Goal: Book appointment/travel/reservation: Book appointment/travel/reservation

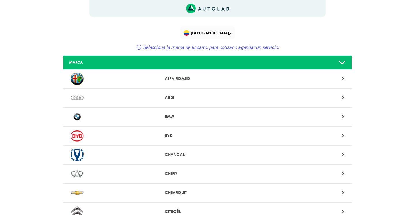
click at [172, 99] on p "AUDI" at bounding box center [208, 98] width 86 height 6
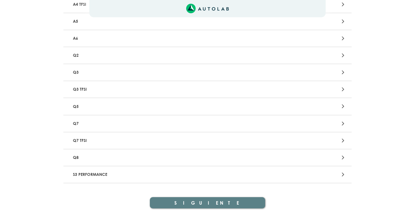
scroll to position [191, 0]
click at [92, 105] on p "Q5" at bounding box center [161, 105] width 180 height 11
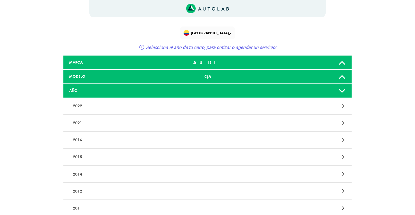
click at [113, 109] on p "2022" at bounding box center [161, 106] width 180 height 11
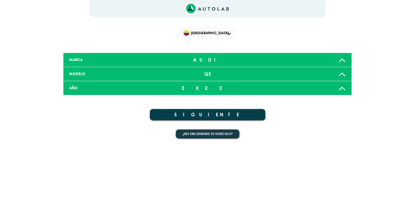
click at [192, 115] on button "SIGUIENTE" at bounding box center [207, 114] width 115 height 11
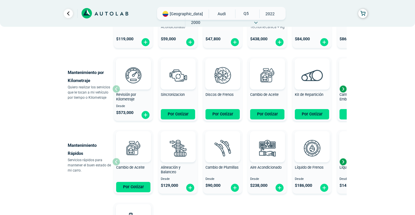
scroll to position [258, 0]
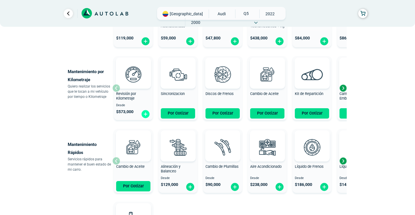
click at [146, 116] on img at bounding box center [145, 114] width 9 height 9
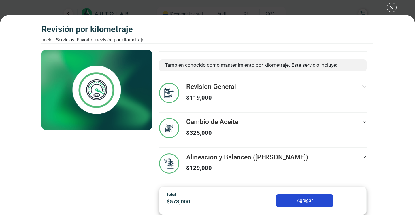
scroll to position [10, 0]
click at [363, 87] on icon at bounding box center [364, 87] width 5 height 5
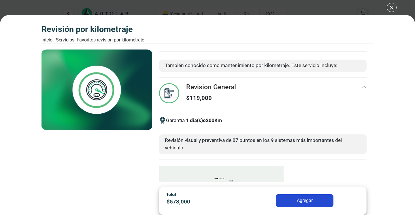
click at [363, 87] on icon at bounding box center [364, 87] width 4 height 2
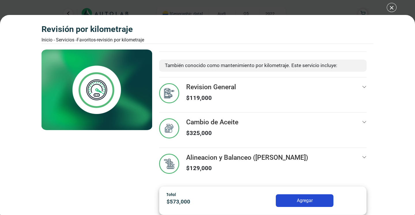
click at [362, 122] on icon at bounding box center [364, 122] width 5 height 5
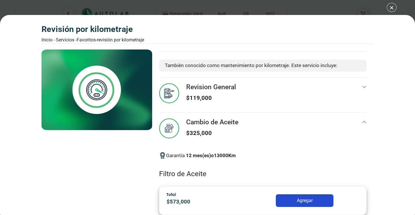
click at [362, 122] on icon at bounding box center [364, 122] width 5 height 5
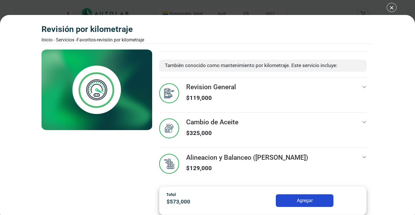
click at [365, 121] on icon at bounding box center [364, 122] width 5 height 5
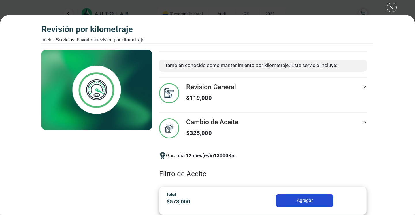
click at [365, 121] on icon at bounding box center [364, 122] width 5 height 5
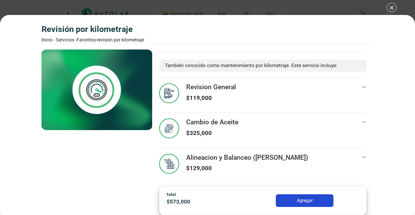
click at [363, 157] on icon at bounding box center [364, 157] width 5 height 5
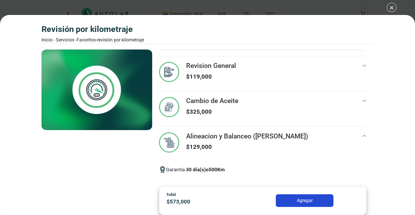
scroll to position [31, 0]
click at [224, 69] on h3 "Revision General" at bounding box center [211, 66] width 50 height 8
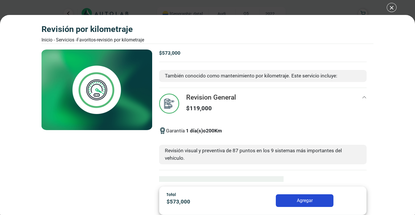
scroll to position [0, 0]
click at [394, 7] on div "Revisión por Kilometraje Inicio - Servicios - Favoritos - Revisión por Kilometr…" at bounding box center [207, 107] width 415 height 215
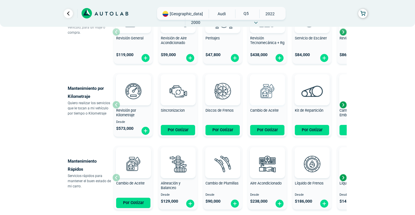
scroll to position [242, 0]
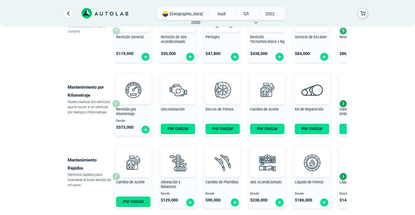
click at [342, 106] on div "Next slide" at bounding box center [343, 103] width 9 height 9
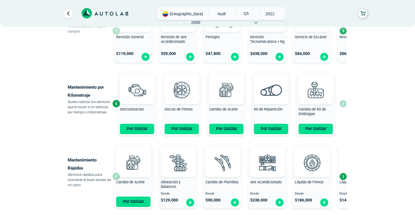
click at [342, 106] on div "Revisión por Kilometraje Desde $ 573,000 Sincronizacion Por Cotizar Discos de F…" at bounding box center [229, 103] width 234 height 69
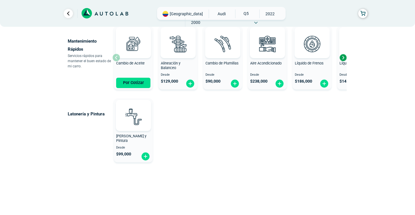
scroll to position [361, 0]
click at [129, 121] on img at bounding box center [133, 116] width 25 height 25
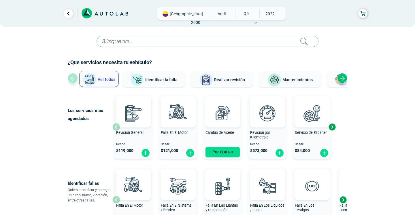
click at [223, 81] on span "Realizar revisión" at bounding box center [229, 80] width 31 height 5
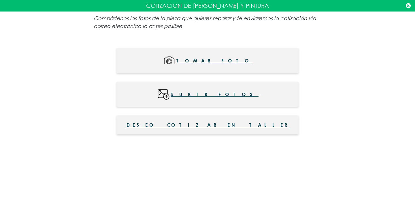
click at [409, 8] on icon at bounding box center [408, 6] width 5 height 6
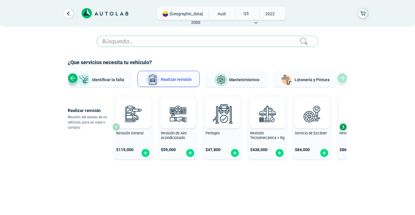
click at [343, 129] on div "Next slide" at bounding box center [343, 127] width 9 height 9
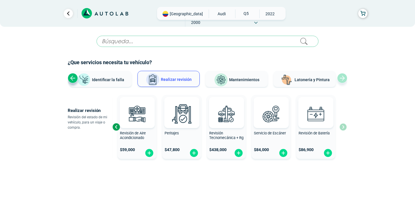
click at [343, 129] on div "Revisión General $ 119,000 Revisión de Aire Acondicionado $ 59,000 Peritajes $ …" at bounding box center [229, 127] width 234 height 69
click at [258, 22] on icon at bounding box center [255, 23] width 3 height 2
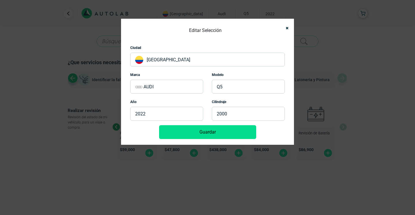
click at [215, 134] on button "Guardar" at bounding box center [207, 132] width 97 height 14
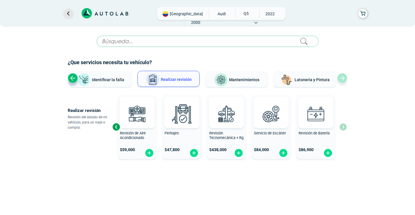
click at [68, 13] on link "Ir al paso anterior" at bounding box center [68, 13] width 9 height 9
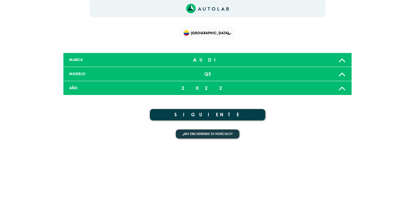
click at [68, 13] on div "Bogotá × Te falto seleccionar algo de tu vehiculo" at bounding box center [208, 73] width 346 height 146
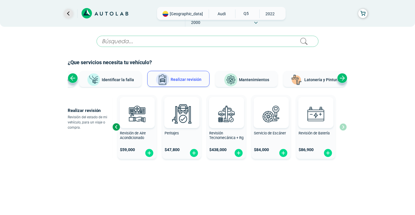
click at [68, 16] on link "Ir al paso anterior" at bounding box center [68, 13] width 9 height 9
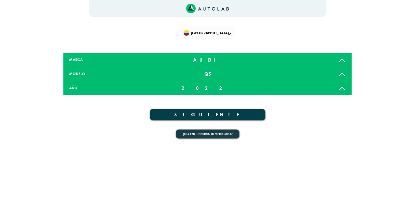
click at [68, 16] on div "Bogotá × Te falto seleccionar algo de tu vehiculo" at bounding box center [208, 73] width 346 height 146
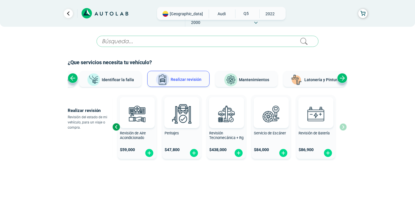
click at [101, 13] on icon at bounding box center [105, 13] width 47 height 11
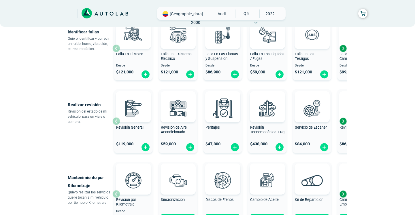
scroll to position [147, 0]
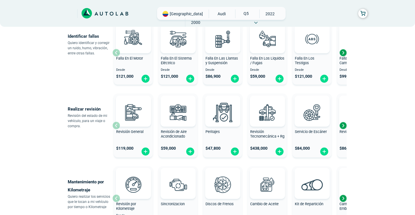
click at [343, 127] on div "Next slide" at bounding box center [343, 125] width 9 height 9
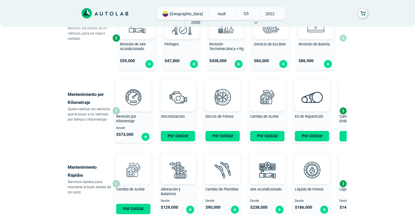
scroll to position [237, 0]
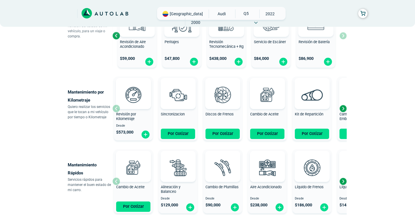
click at [128, 117] on span "Revisión por Kilometraje" at bounding box center [126, 116] width 20 height 9
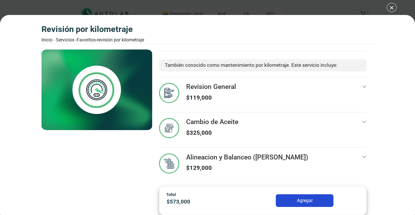
scroll to position [10, 0]
click at [299, 201] on button "Agregar" at bounding box center [305, 201] width 58 height 13
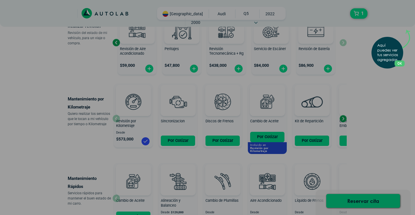
click at [364, 201] on div "Aquí puedes ver tus servicios agregados. OK .aex,.bex{fill:none!important;strok…" at bounding box center [207, 107] width 415 height 215
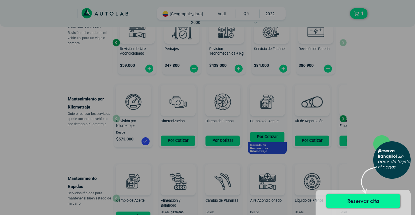
click at [360, 203] on button "Reservar cita" at bounding box center [363, 201] width 74 height 14
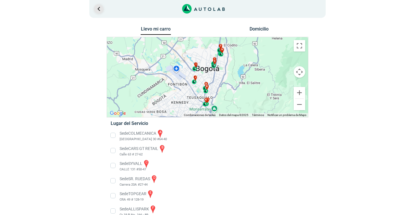
click at [99, 10] on link "Ir al paso anterior" at bounding box center [98, 8] width 9 height 9
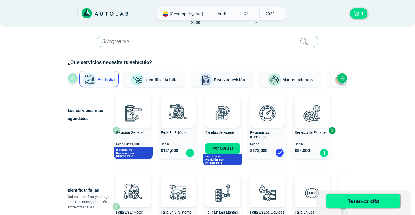
click at [354, 200] on button "Reservar cita" at bounding box center [363, 201] width 74 height 14
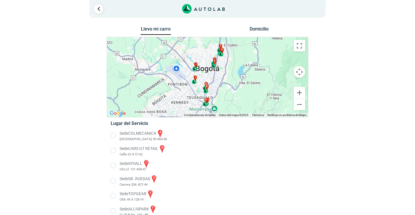
click at [113, 136] on li "Sede COLMECANICA a [GEOGRAPHIC_DATA] 30 #64-40" at bounding box center [207, 135] width 202 height 13
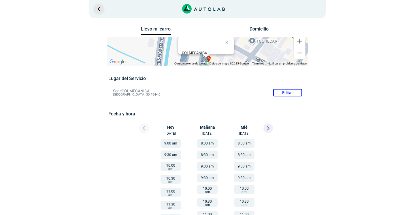
click at [101, 8] on link "Ir al paso anterior" at bounding box center [98, 8] width 9 height 9
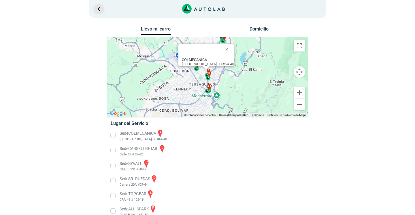
click at [100, 9] on link "Ir al paso anterior" at bounding box center [98, 8] width 9 height 9
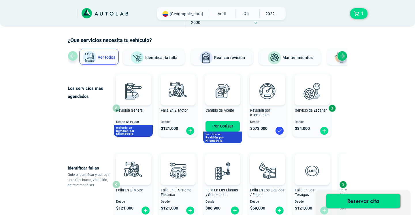
scroll to position [27, 0]
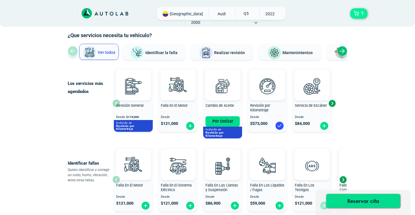
click at [362, 15] on span "1" at bounding box center [362, 14] width 5 height 10
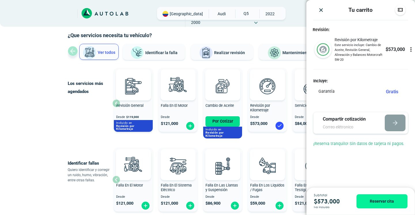
click at [411, 50] on icon at bounding box center [411, 50] width 6 height 6
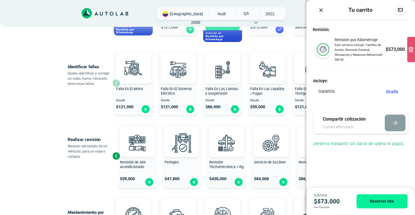
scroll to position [122, 0]
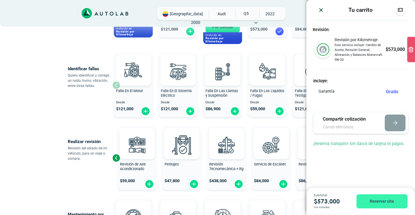
click at [378, 200] on button "Reservar cita" at bounding box center [382, 202] width 51 height 14
